Goal: Information Seeking & Learning: Learn about a topic

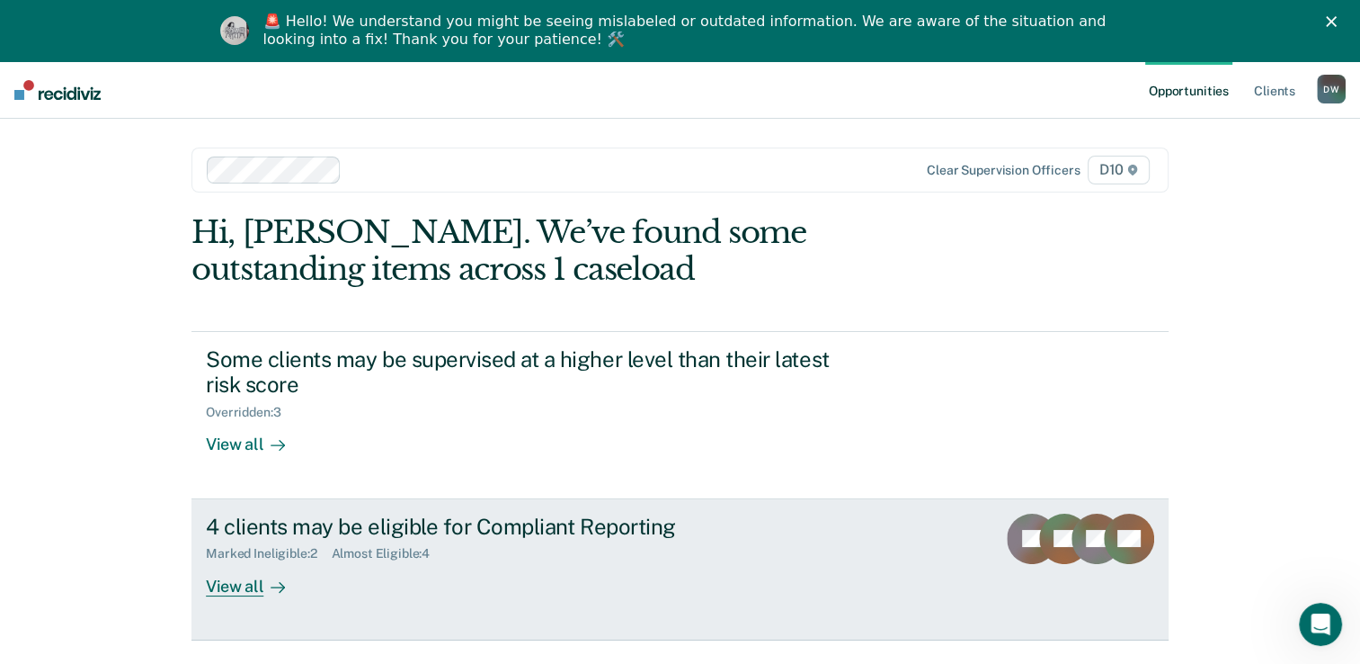
click at [255, 579] on div "View all" at bounding box center [256, 578] width 101 height 35
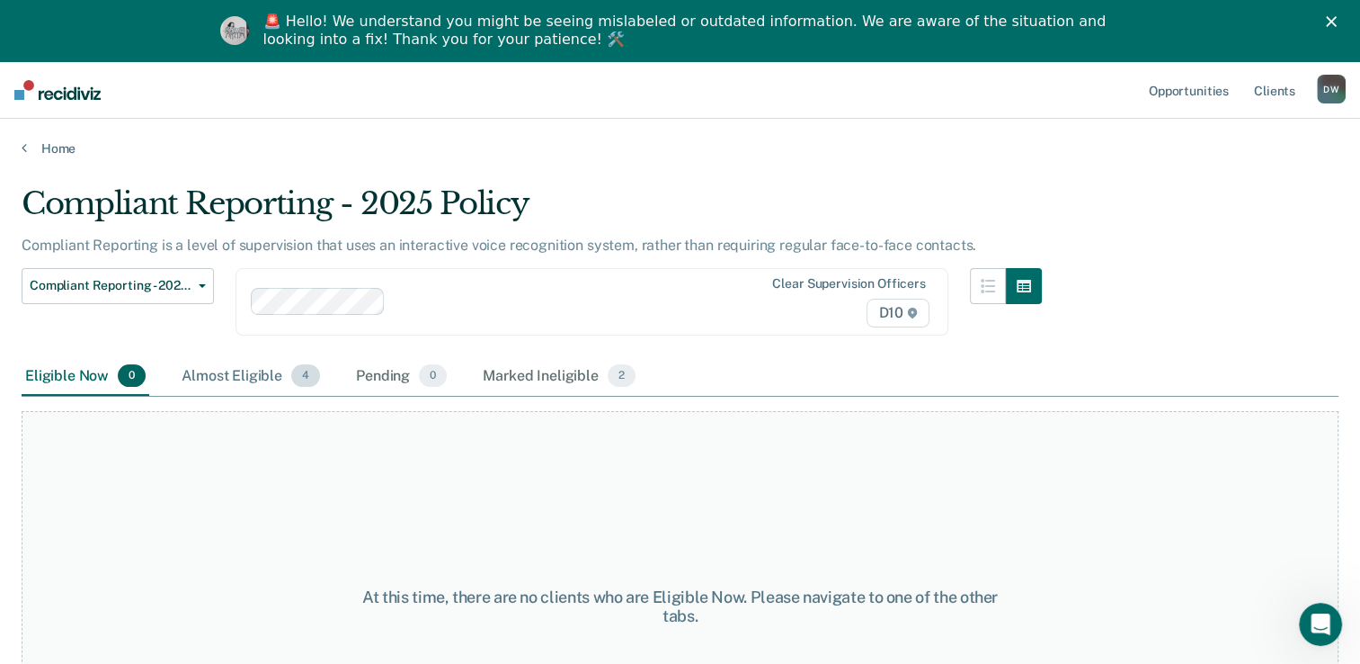
click at [235, 379] on div "Almost Eligible 4" at bounding box center [251, 377] width 146 height 40
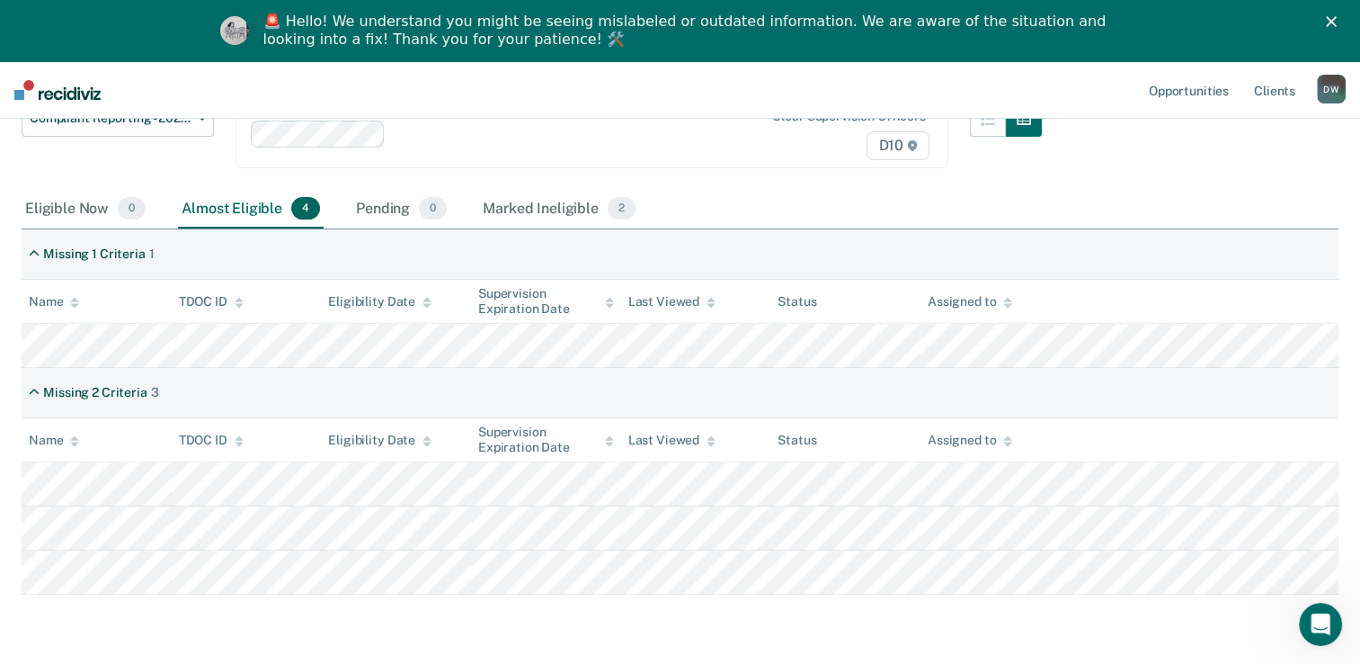
scroll to position [226, 0]
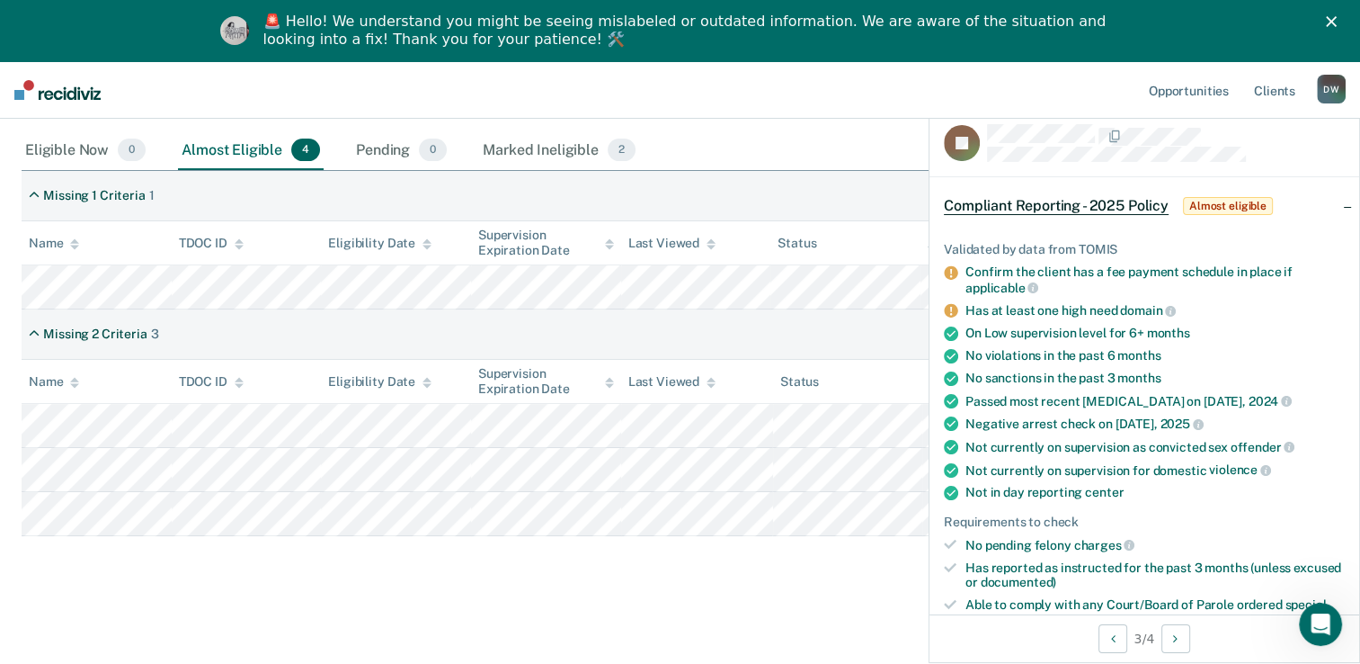
click at [950, 309] on icon at bounding box center [950, 310] width 13 height 13
click at [687, 614] on main "Compliant Reporting - 2025 Policy Compliant Reporting is a level of supervision…" at bounding box center [680, 295] width 1360 height 729
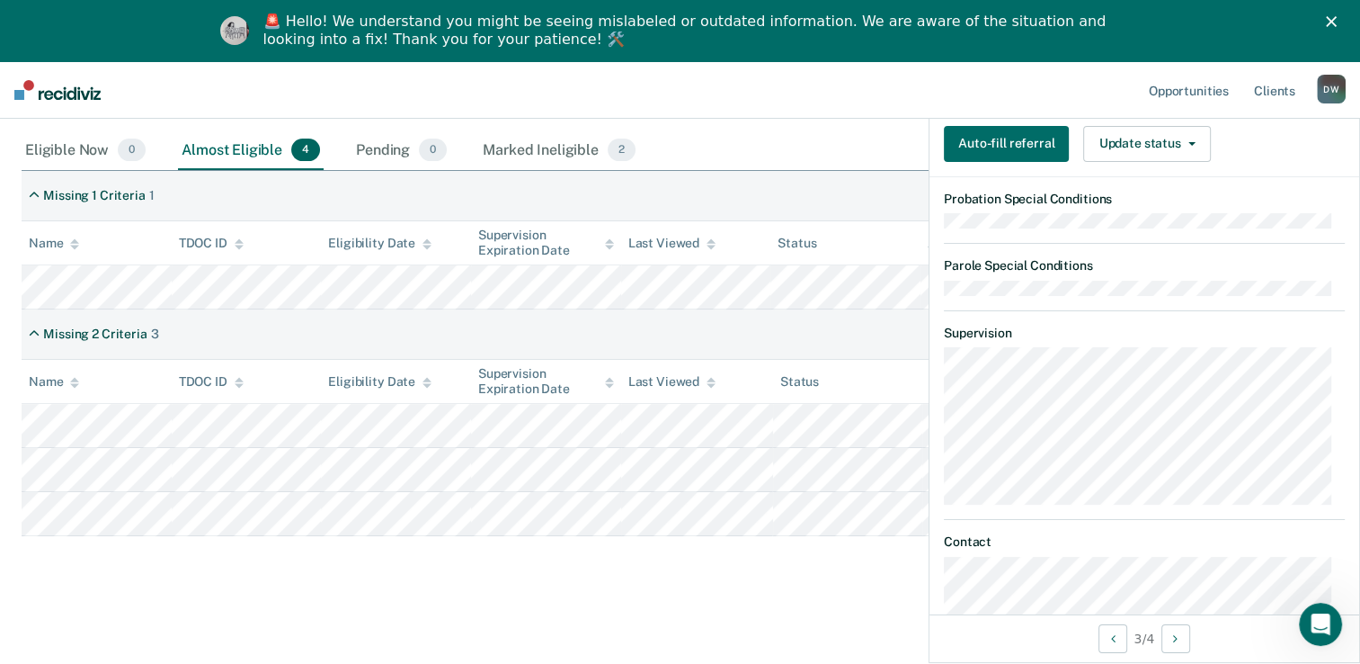
scroll to position [587, 0]
click at [724, 552] on div "Compliant Reporting - 2025 Policy Compliant Reporting is a level of supervision…" at bounding box center [680, 274] width 1317 height 629
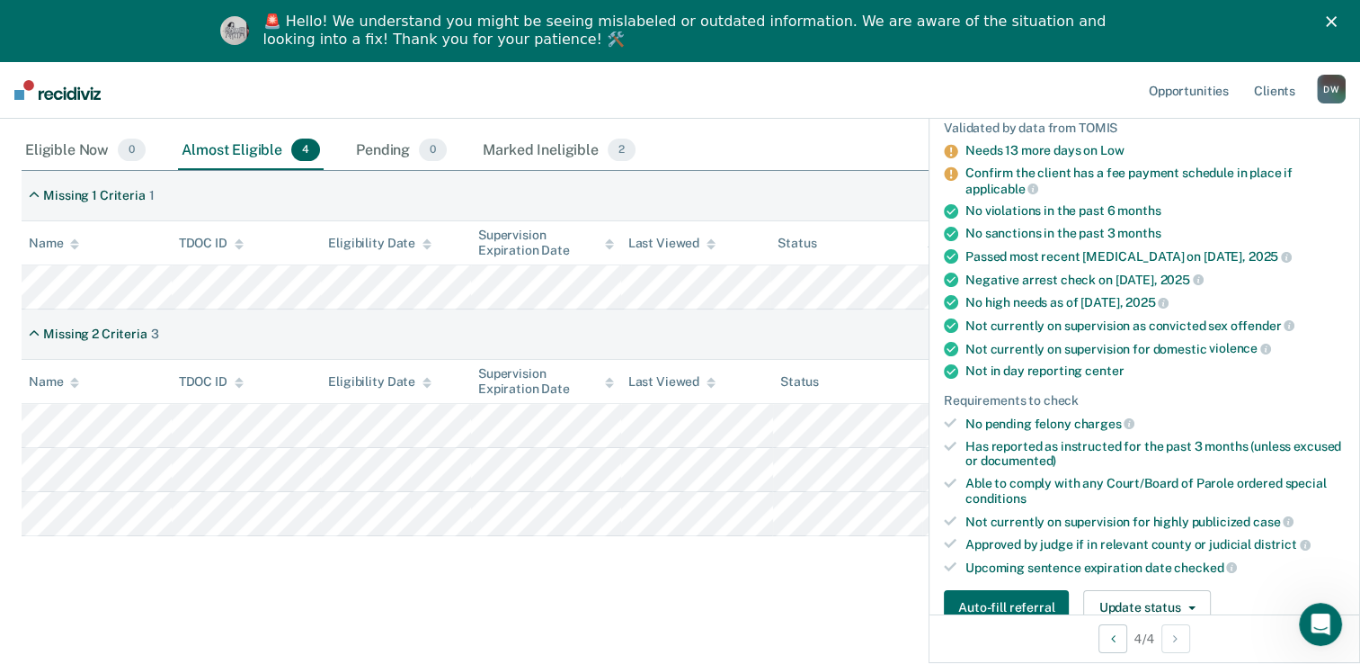
scroll to position [113, 0]
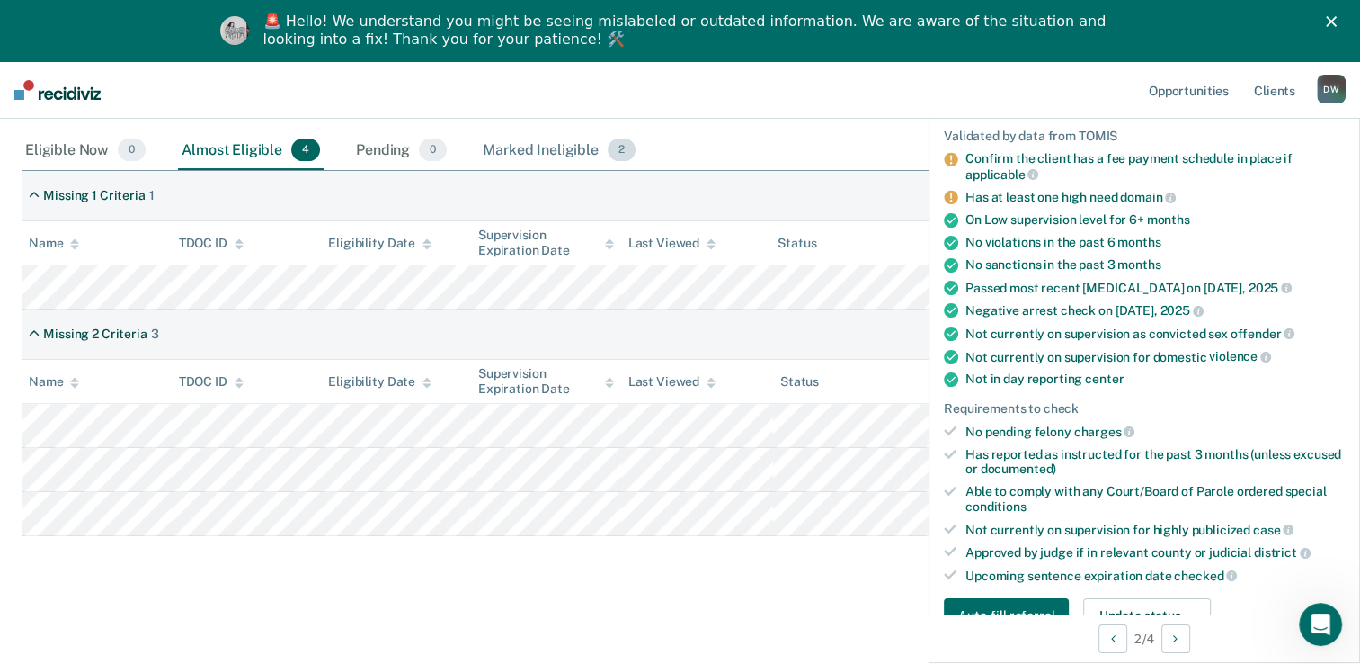
click at [552, 152] on div "Marked Ineligible 2" at bounding box center [559, 151] width 160 height 40
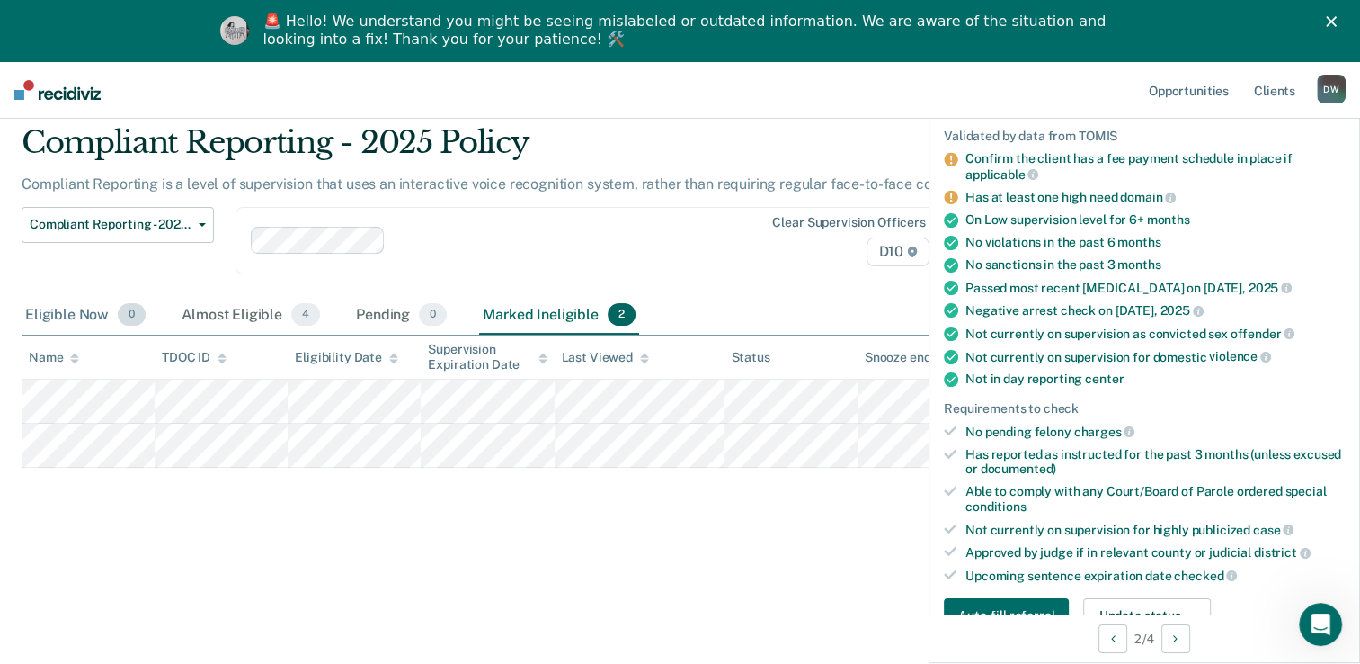
click at [92, 313] on div "Eligible Now 0" at bounding box center [86, 316] width 128 height 40
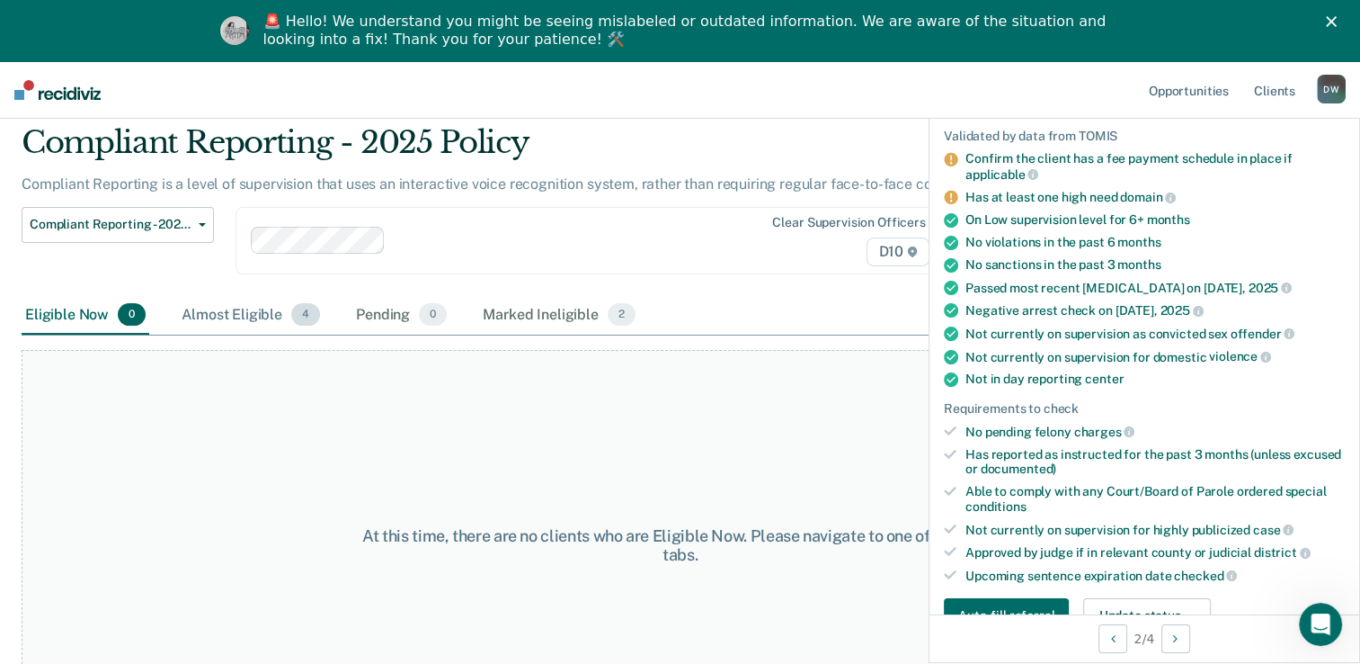
click at [205, 306] on div "Almost Eligible 4" at bounding box center [251, 316] width 146 height 40
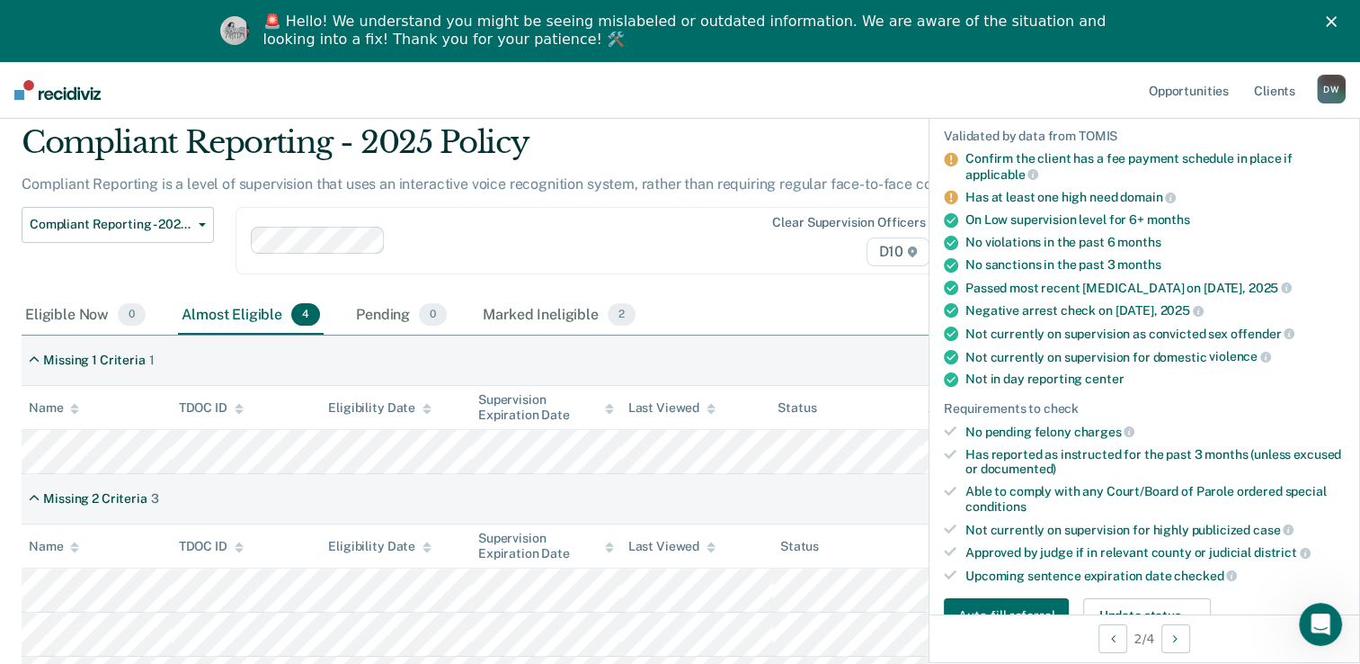
click at [666, 153] on div "Compliant Reporting - 2025 Policy" at bounding box center [532, 149] width 1021 height 51
